Goal: Navigation & Orientation: Understand site structure

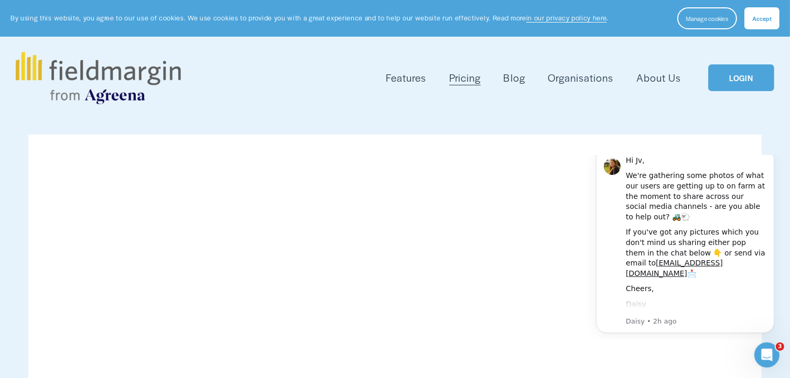
click at [730, 82] on link "LOGIN" at bounding box center [741, 77] width 66 height 27
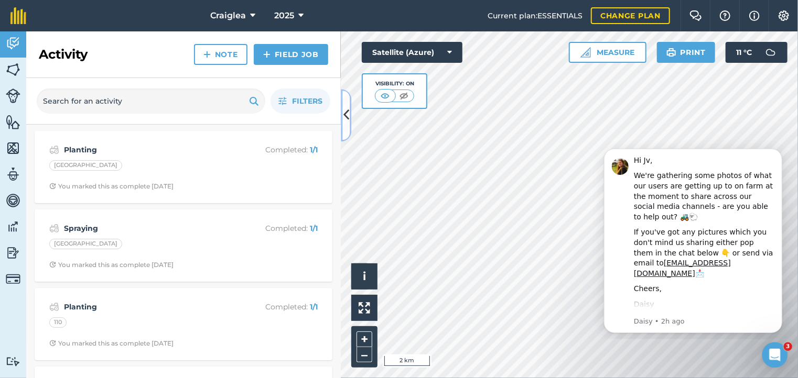
click at [345, 116] on icon at bounding box center [346, 115] width 6 height 18
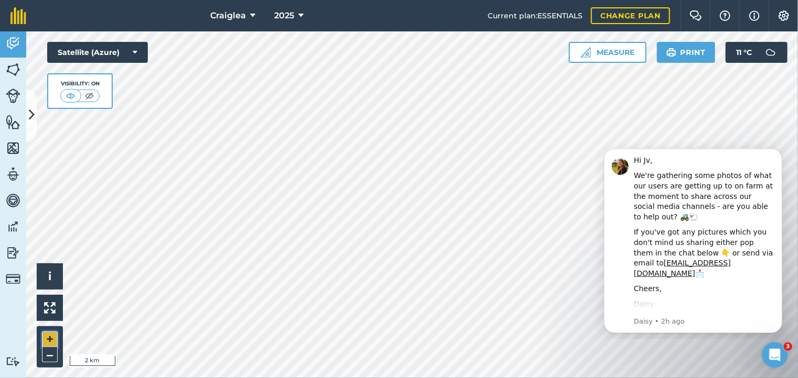
click at [47, 339] on button "+" at bounding box center [50, 340] width 16 height 16
click at [14, 227] on img at bounding box center [13, 227] width 15 height 16
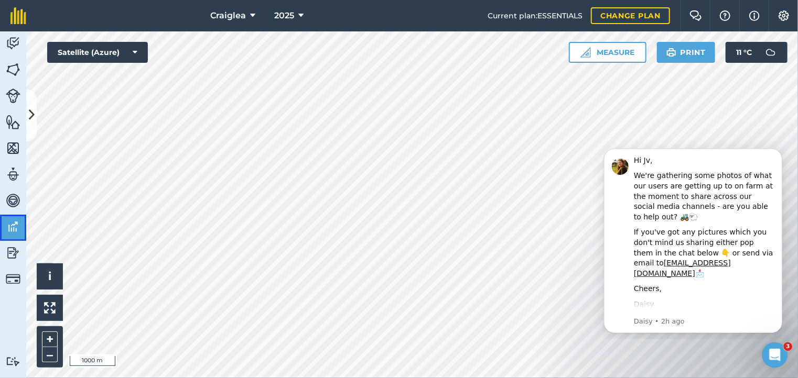
click at [14, 227] on img at bounding box center [13, 227] width 15 height 16
click at [14, 199] on img at bounding box center [13, 201] width 15 height 16
click at [17, 177] on img at bounding box center [13, 175] width 15 height 16
click at [15, 40] on img at bounding box center [13, 44] width 15 height 16
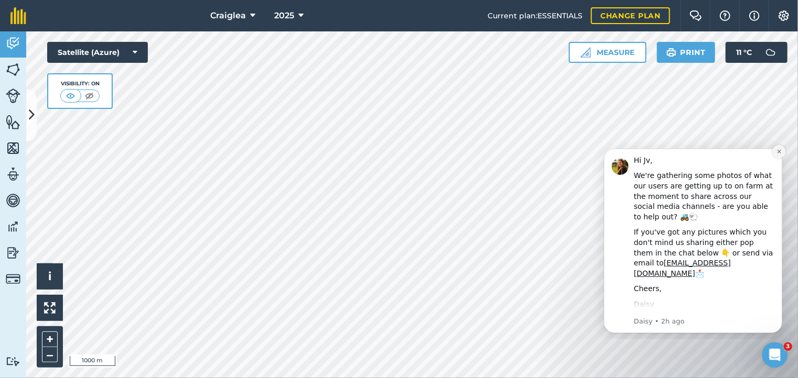
click at [775, 151] on button "Dismiss notification" at bounding box center [779, 152] width 14 height 14
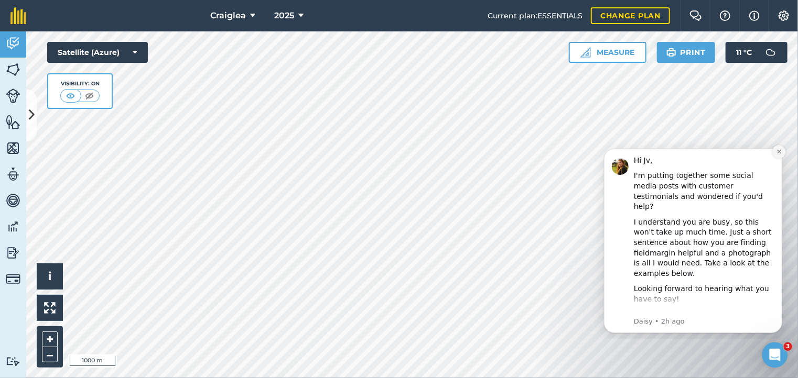
click at [777, 152] on icon "Dismiss notification" at bounding box center [778, 151] width 4 height 4
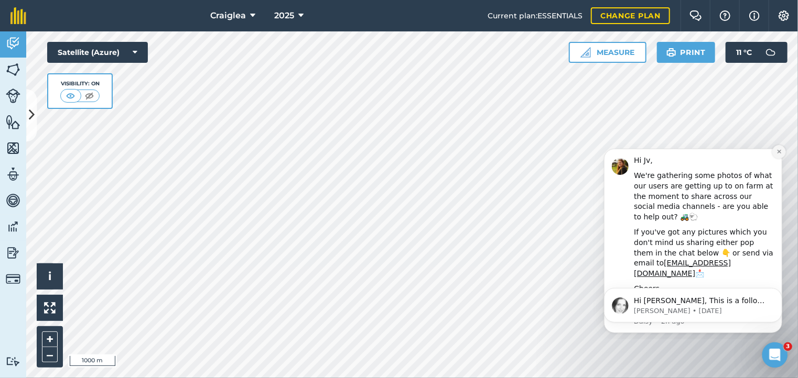
click at [777, 152] on icon "Dismiss notification" at bounding box center [778, 151] width 4 height 4
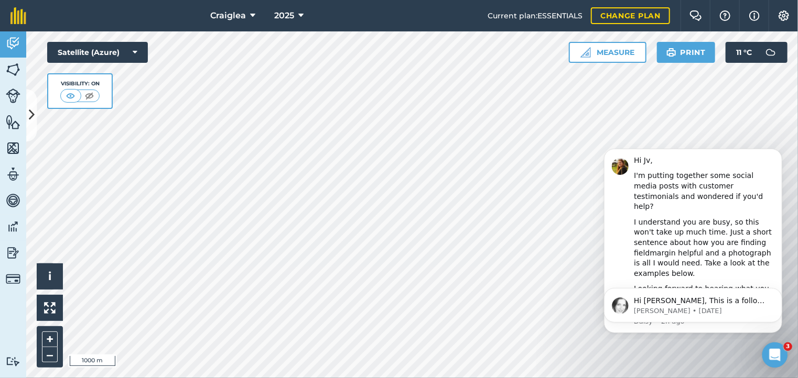
click at [777, 152] on icon "Dismiss notification" at bounding box center [778, 151] width 3 height 3
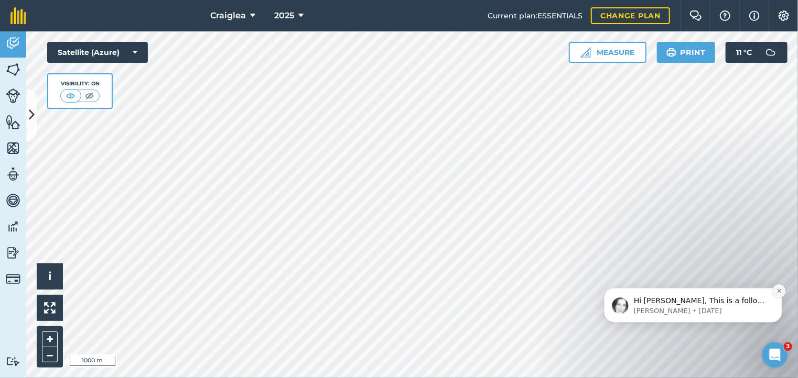
click at [778, 291] on icon "Dismiss notification" at bounding box center [778, 291] width 4 height 4
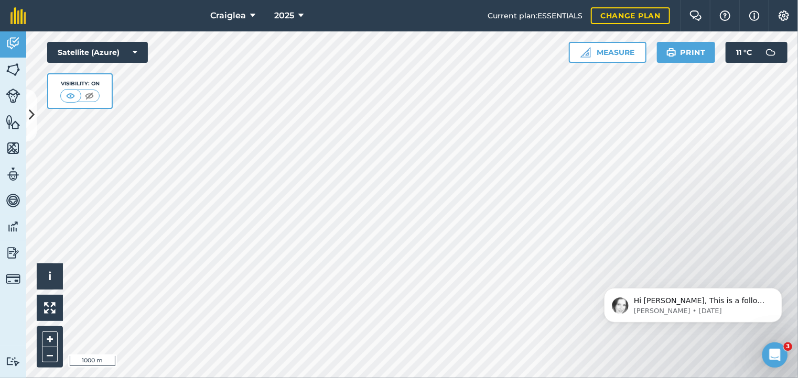
click at [778, 291] on icon "Dismiss notification" at bounding box center [778, 290] width 3 height 3
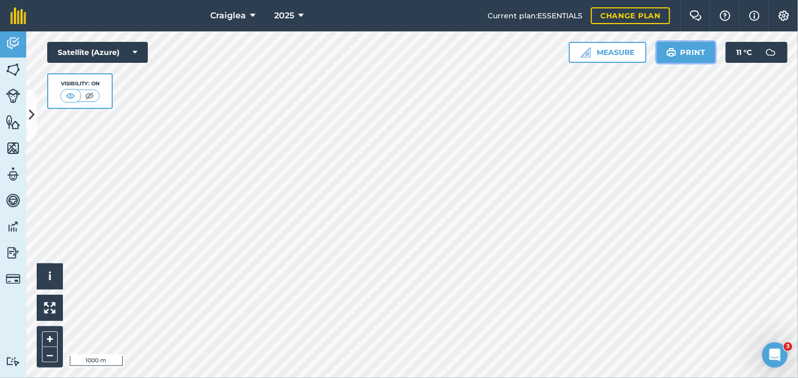
click at [697, 55] on button "Print" at bounding box center [686, 52] width 59 height 21
click at [691, 51] on button "Print" at bounding box center [686, 52] width 59 height 21
click at [10, 147] on img at bounding box center [13, 148] width 15 height 16
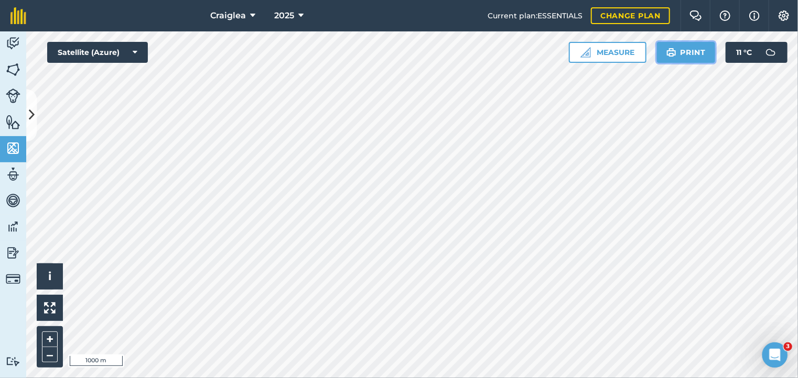
click at [685, 48] on button "Print" at bounding box center [686, 52] width 59 height 21
click at [693, 53] on button "Print" at bounding box center [686, 52] width 59 height 21
click at [15, 15] on img at bounding box center [18, 15] width 16 height 17
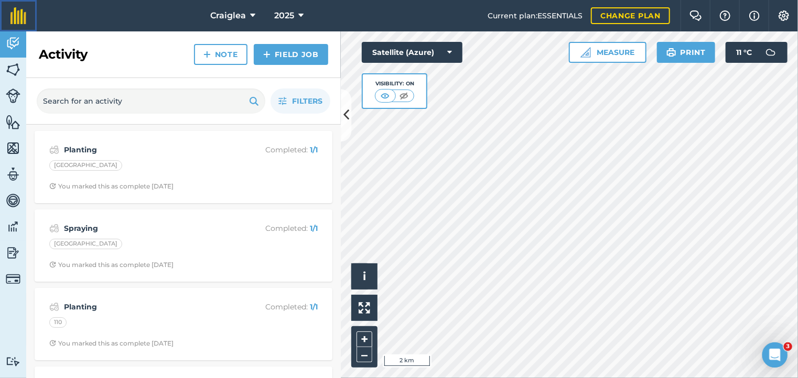
click at [21, 19] on img at bounding box center [18, 15] width 16 height 17
click at [347, 116] on icon at bounding box center [346, 115] width 6 height 18
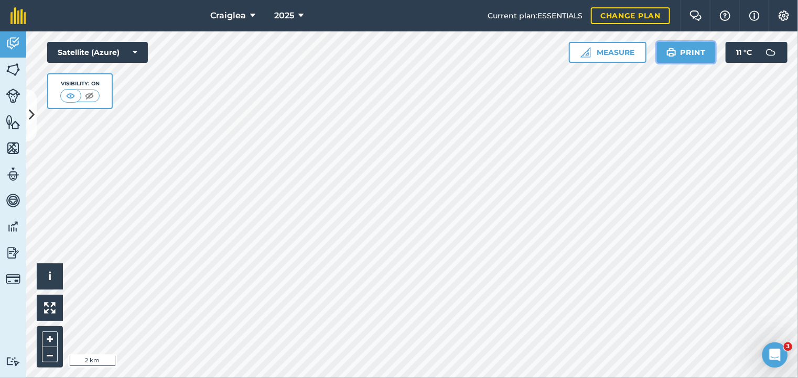
click at [688, 47] on button "Print" at bounding box center [686, 52] width 59 height 21
